Goal: Check status: Check status

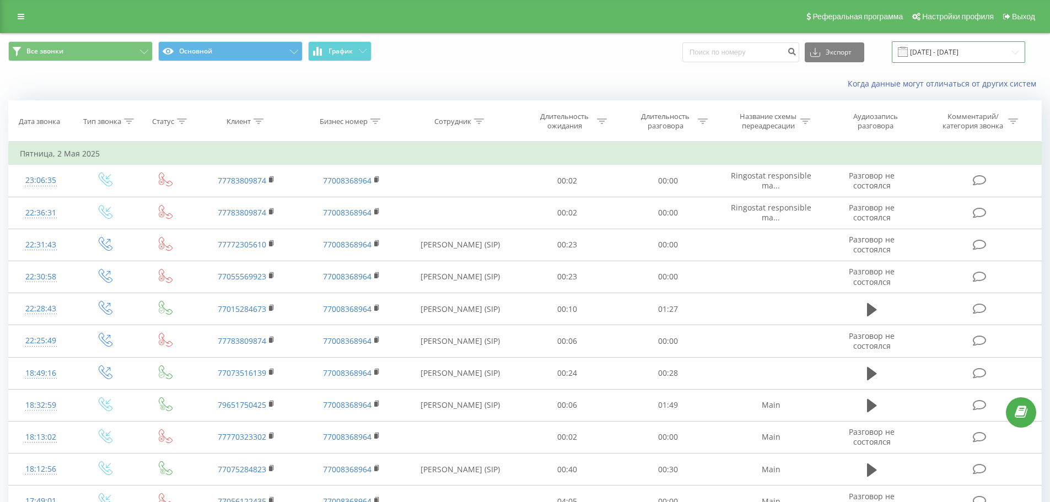
click at [939, 54] on input "02.04.2025 - 02.05.2025" at bounding box center [957, 51] width 133 height 21
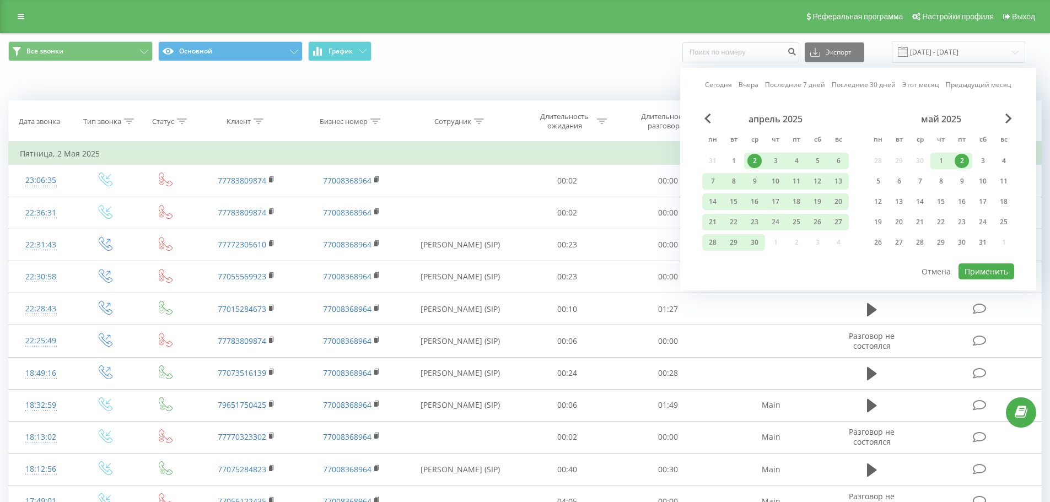
click at [723, 83] on link "Сегодня" at bounding box center [718, 84] width 27 height 10
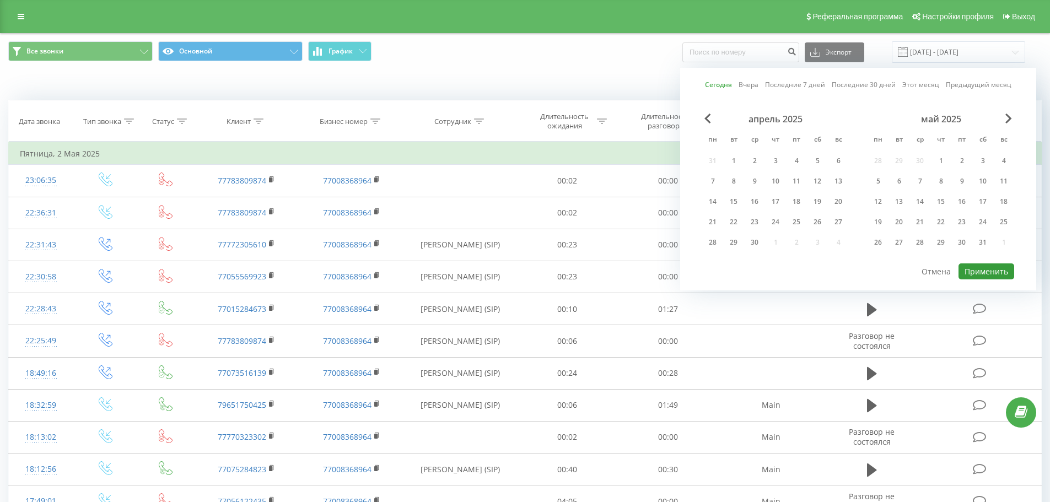
click at [1007, 272] on button "Применить" at bounding box center [986, 271] width 56 height 16
type input "[DATE] - [DATE]"
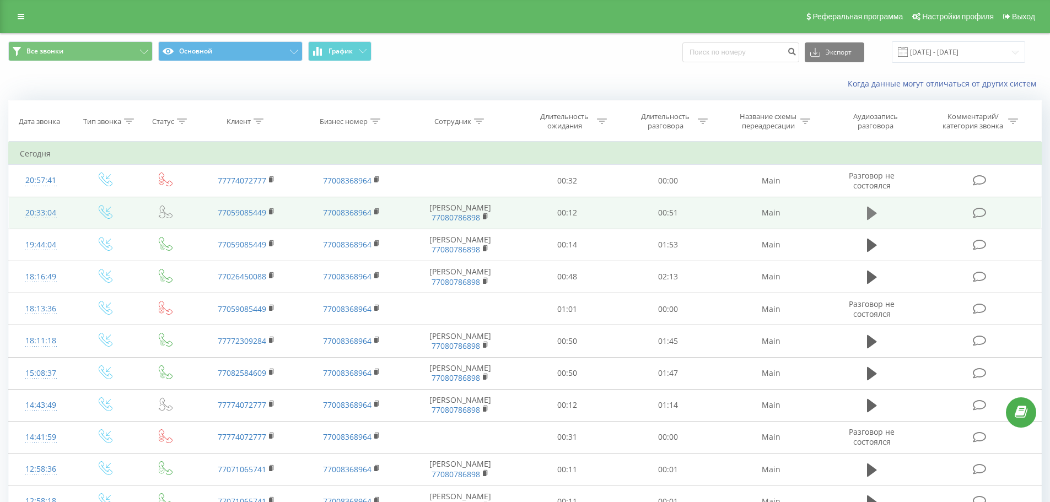
click at [868, 216] on icon at bounding box center [872, 213] width 10 height 13
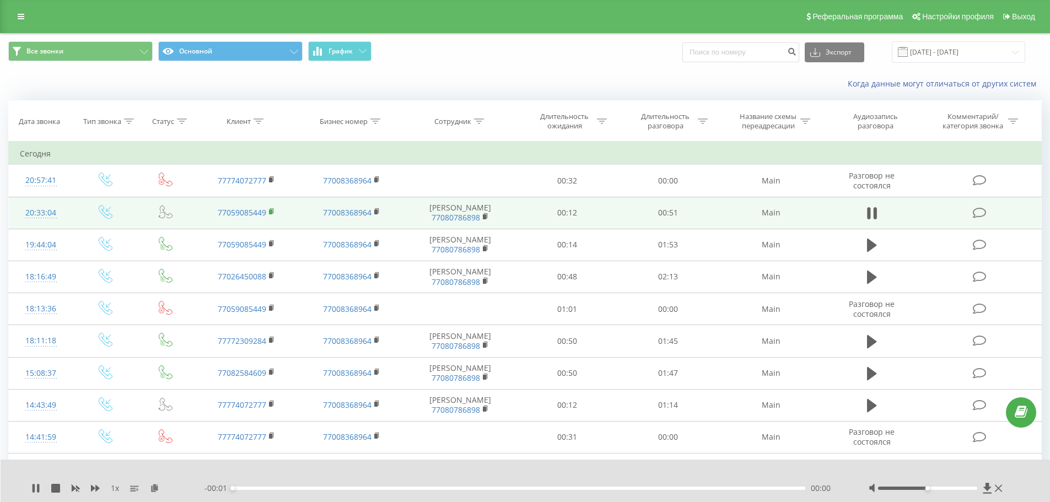
click at [273, 215] on icon at bounding box center [272, 212] width 6 height 8
